Goal: Task Accomplishment & Management: Complete application form

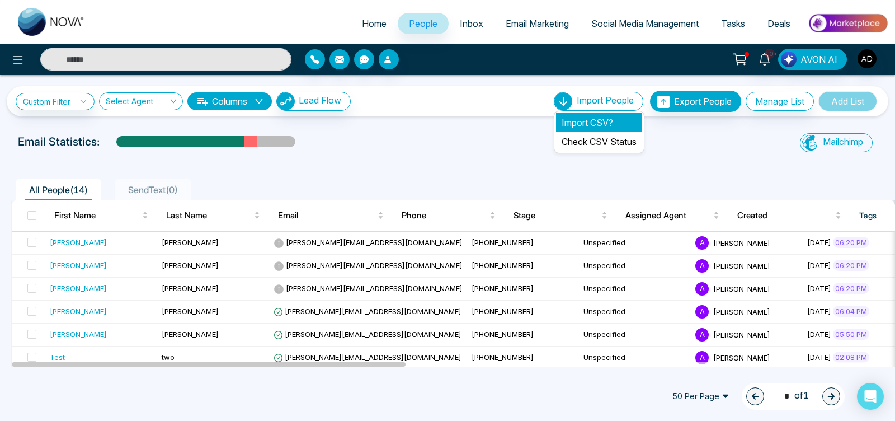
click at [577, 125] on li "Import CSV?" at bounding box center [599, 122] width 86 height 19
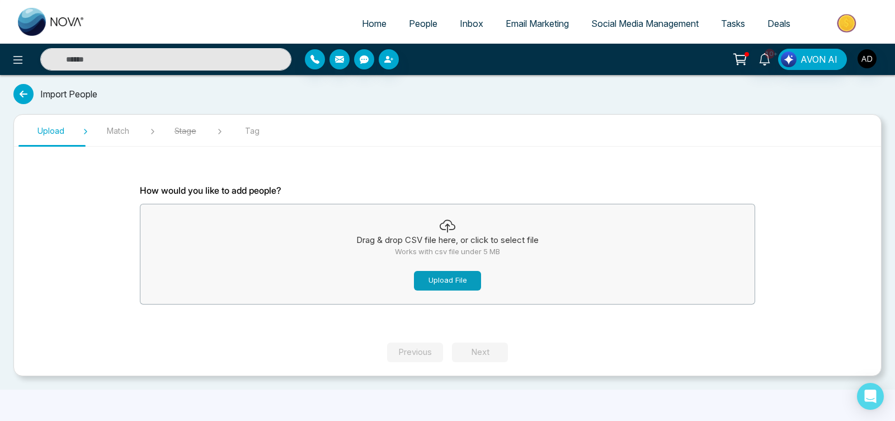
click at [455, 279] on button "Upload File" at bounding box center [447, 281] width 67 height 20
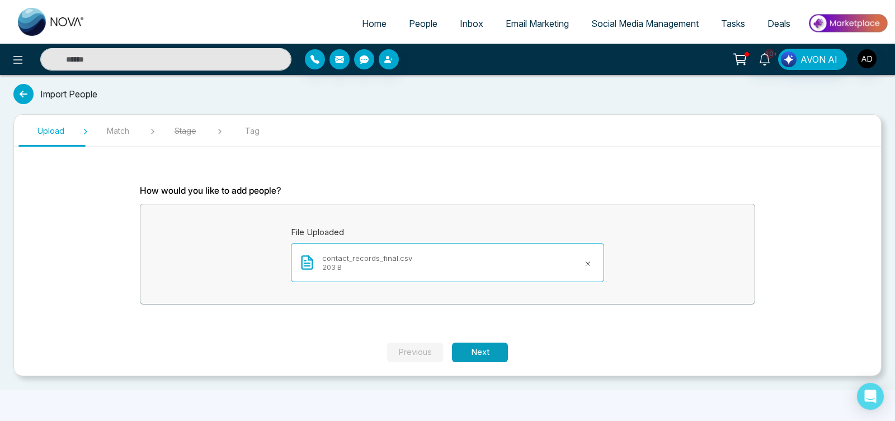
click at [485, 347] on button "Next" at bounding box center [480, 352] width 56 height 20
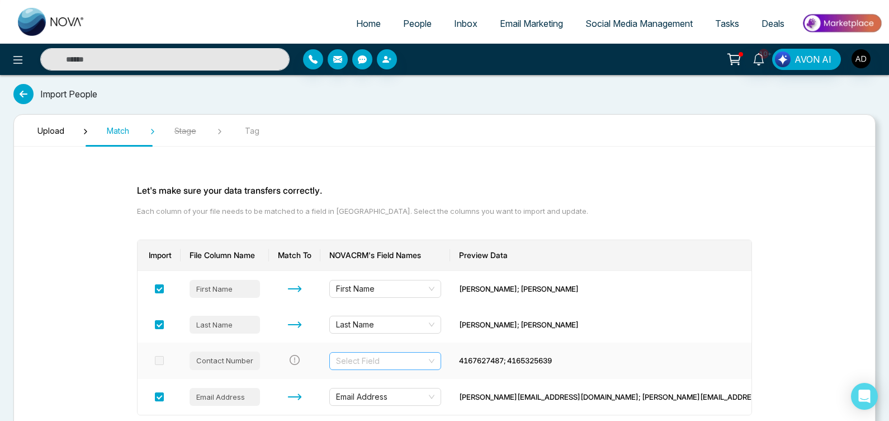
click at [427, 366] on input "search" at bounding box center [381, 360] width 91 height 17
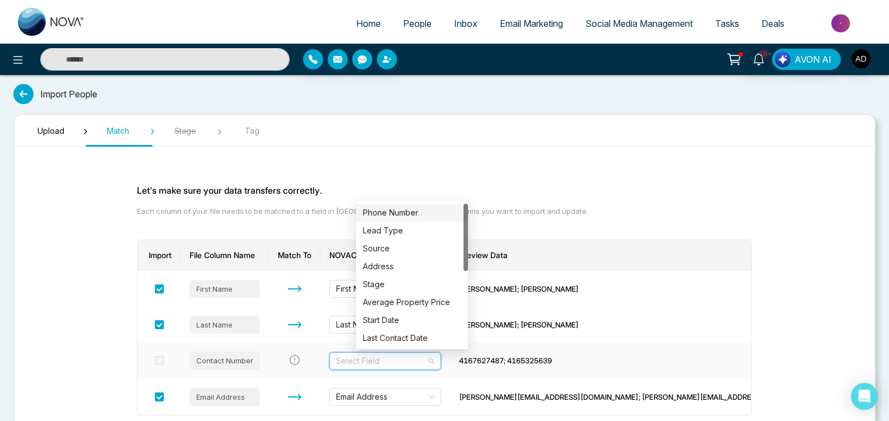
click at [432, 205] on div "Phone Number" at bounding box center [412, 213] width 112 height 18
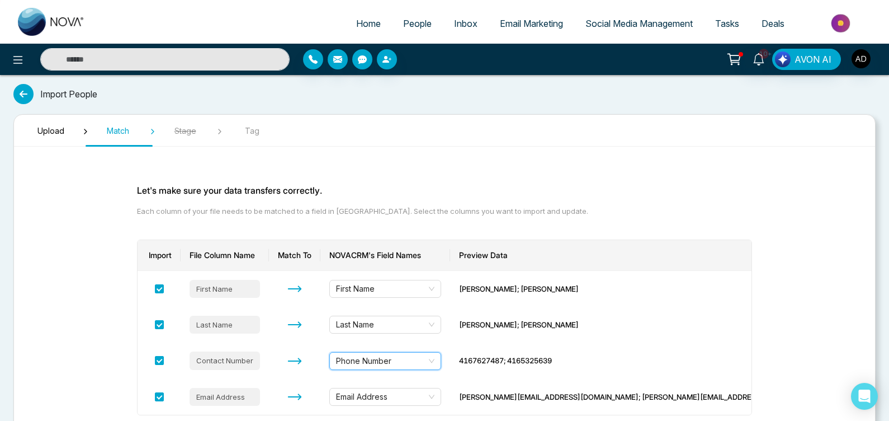
scroll to position [83, 0]
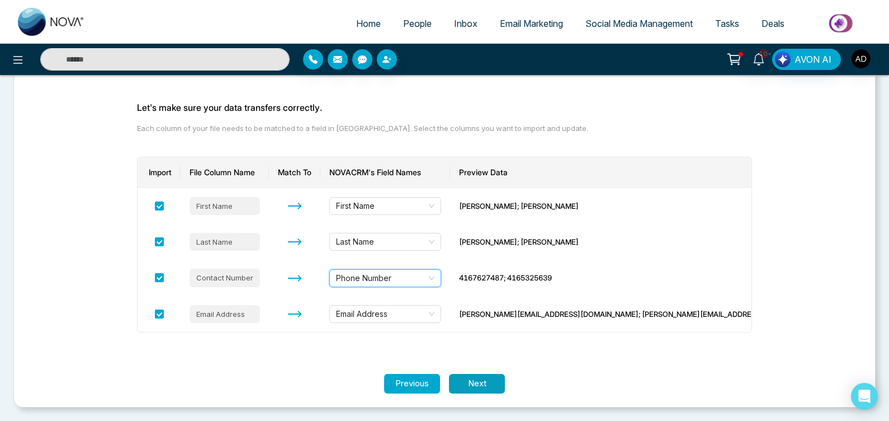
click at [476, 383] on button "Next" at bounding box center [477, 384] width 56 height 20
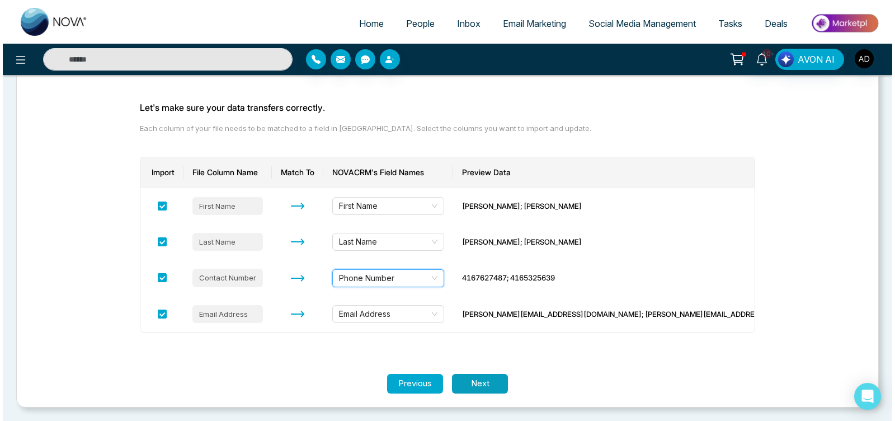
scroll to position [0, 0]
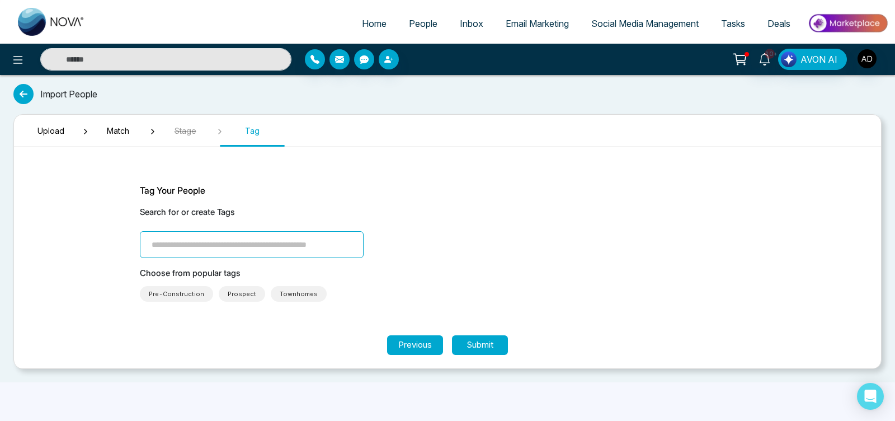
click at [185, 291] on span "Pre-Construction" at bounding box center [176, 293] width 55 height 11
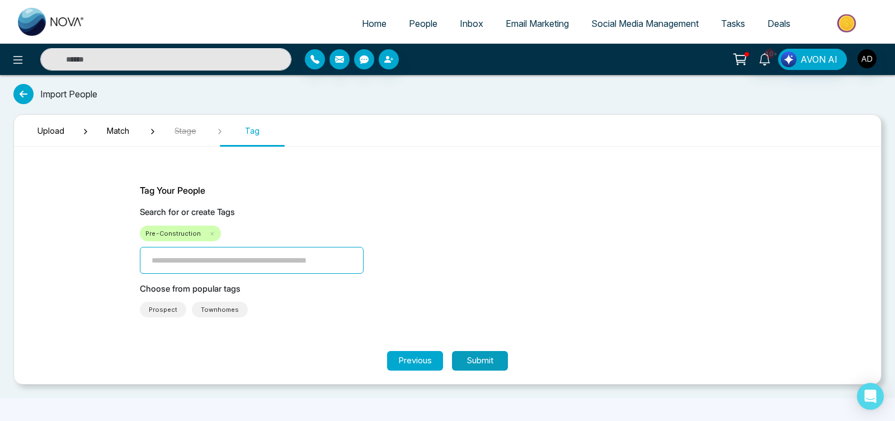
click at [500, 361] on button "Submit" at bounding box center [480, 361] width 56 height 20
